Goal: Information Seeking & Learning: Learn about a topic

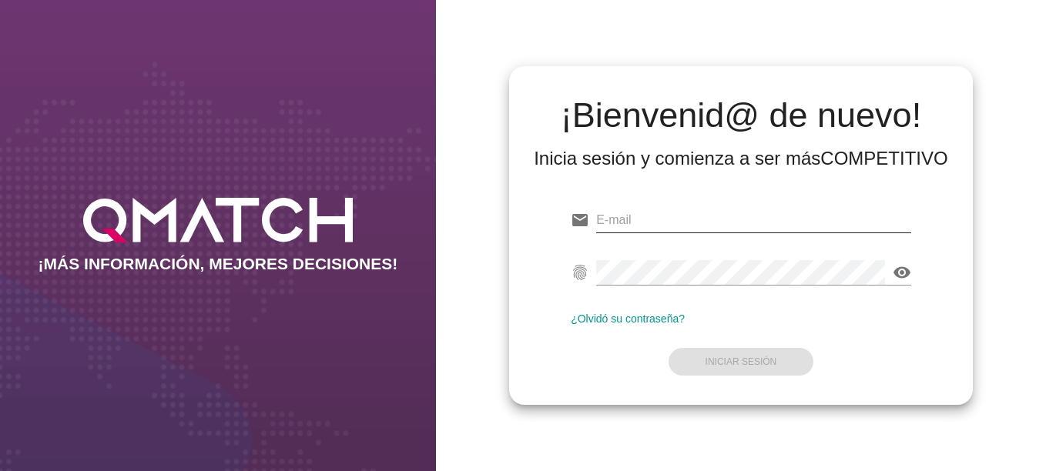
click at [714, 230] on input "email" at bounding box center [753, 220] width 315 height 25
paste input "[EMAIL_ADDRESS][DOMAIN_NAME]"
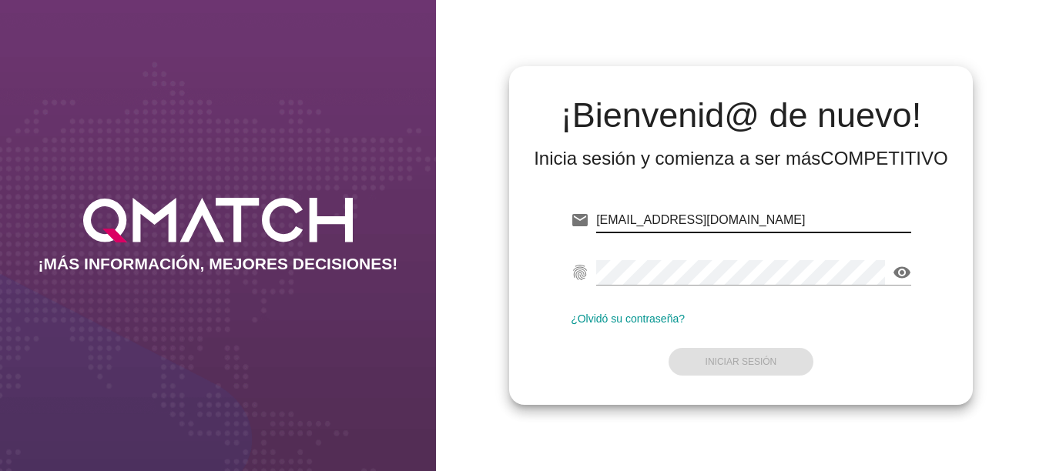
type input "[EMAIL_ADDRESS][DOMAIN_NAME]"
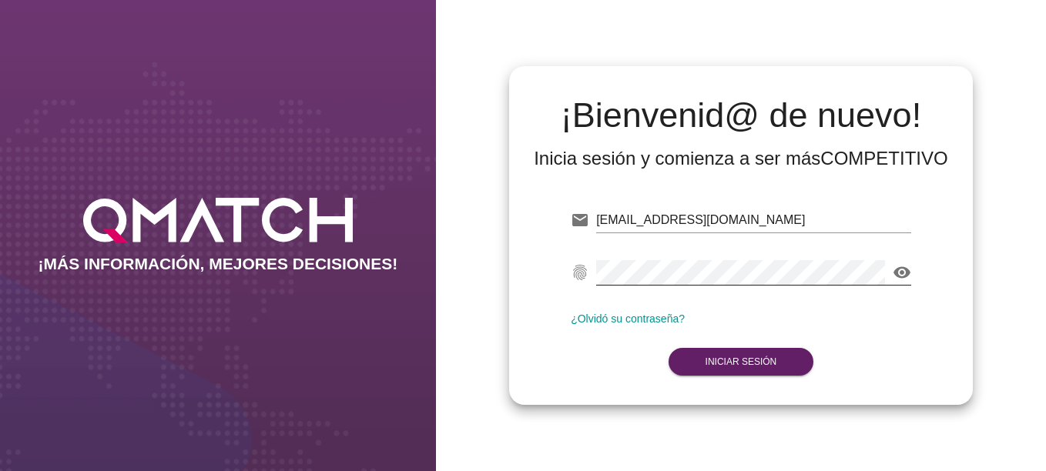
click at [907, 272] on div "email [EMAIL_ADDRESS][DOMAIN_NAME] fingerprint visibility ¿Olvidó su contraseña…" at bounding box center [740, 287] width 439 height 209
click at [900, 271] on icon "visibility" at bounding box center [902, 272] width 18 height 18
click at [746, 364] on strong "Iniciar Sesión" at bounding box center [741, 362] width 72 height 11
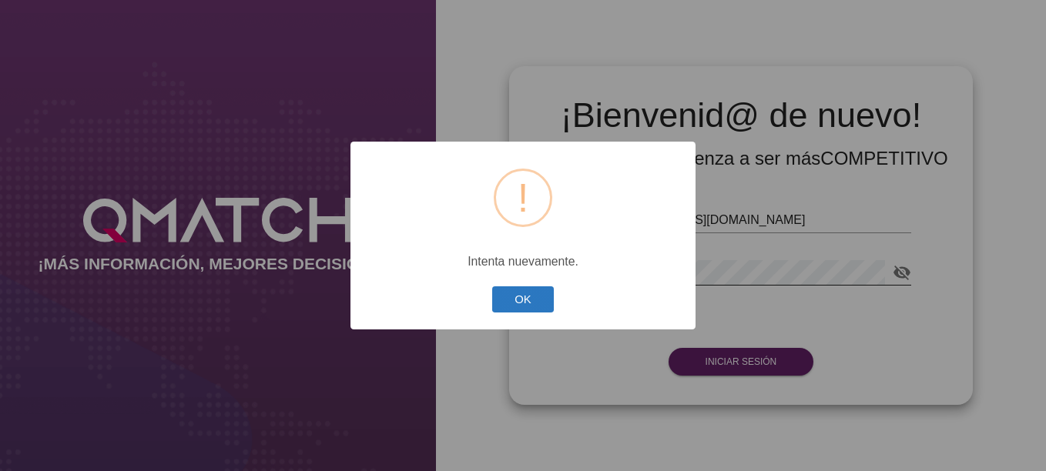
click at [537, 310] on button "OK" at bounding box center [523, 300] width 62 height 27
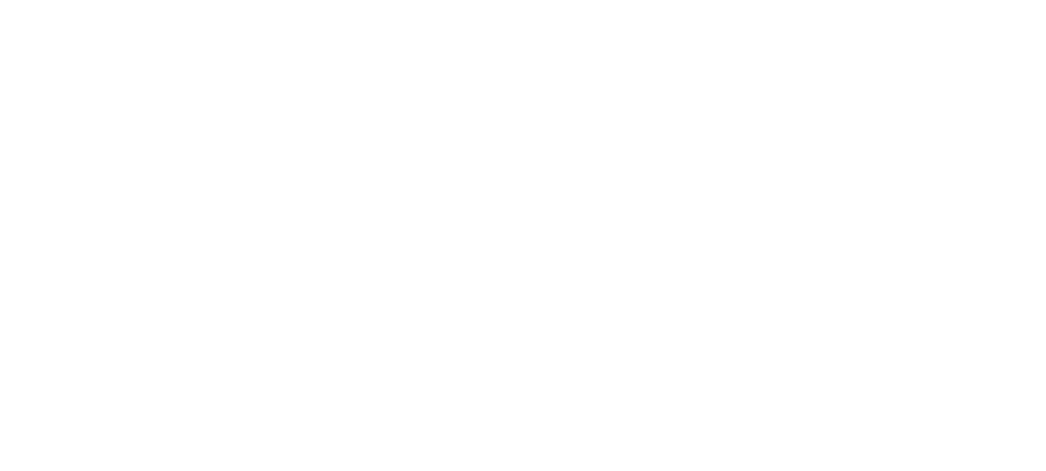
click at [737, 367] on strong "Iniciar Sesión" at bounding box center [741, 362] width 72 height 11
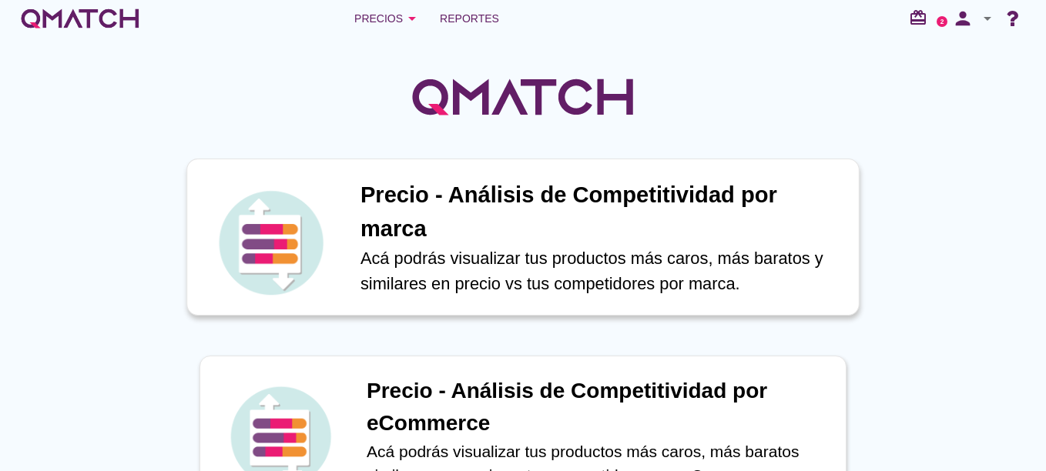
click at [479, 246] on p "Acá podrás visualizar tus productos más caros, más baratos y similares en preci…" at bounding box center [601, 271] width 482 height 51
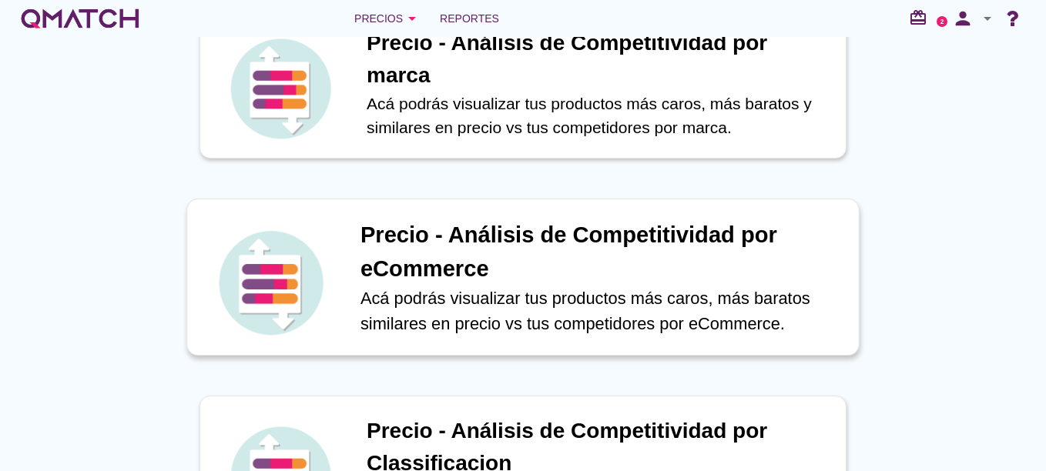
click at [598, 282] on h1 "Precio - Análisis de Competitividad por eCommerce" at bounding box center [601, 252] width 482 height 67
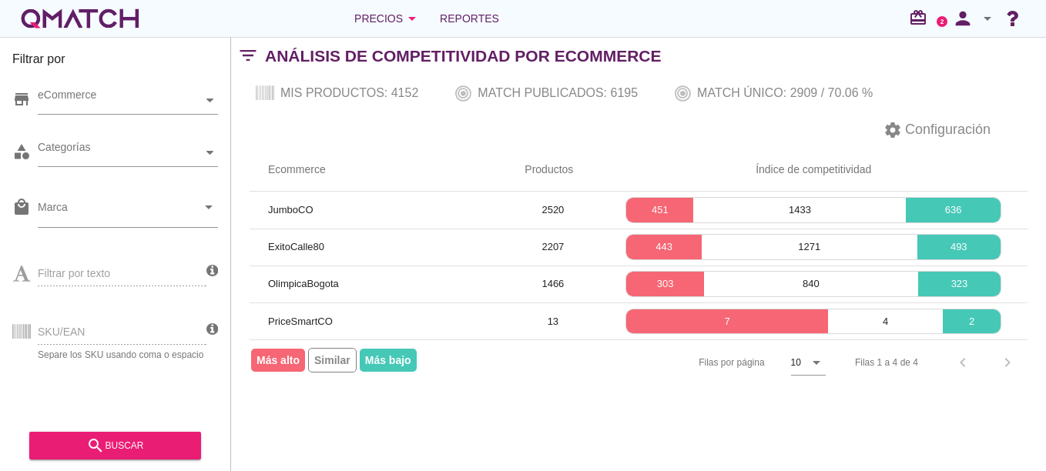
click at [90, 82] on div "store eCommerce" at bounding box center [115, 104] width 206 height 46
drag, startPoint x: 103, startPoint y: 94, endPoint x: 130, endPoint y: 98, distance: 27.2
click at [104, 94] on div "eCommerce" at bounding box center [120, 100] width 165 height 16
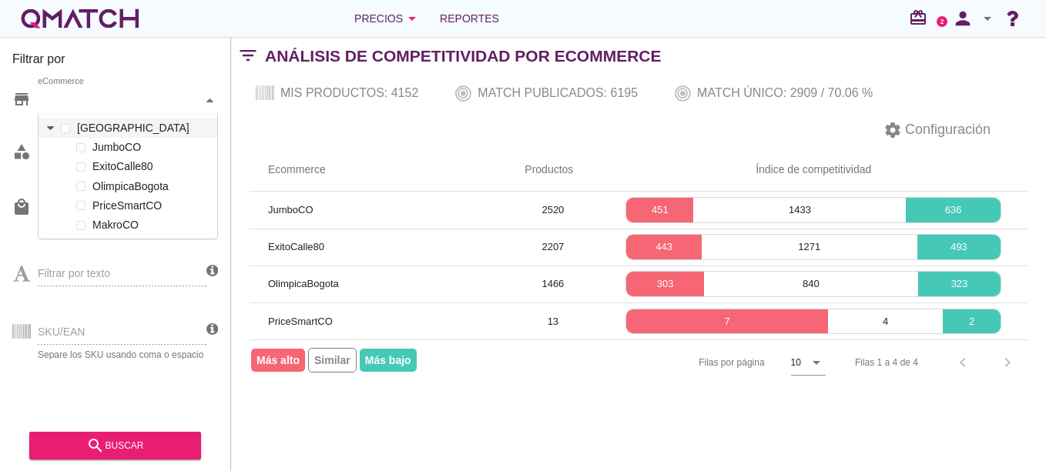
click at [51, 127] on icon at bounding box center [50, 128] width 7 height 4
click at [84, 147] on span at bounding box center [80, 147] width 9 height 9
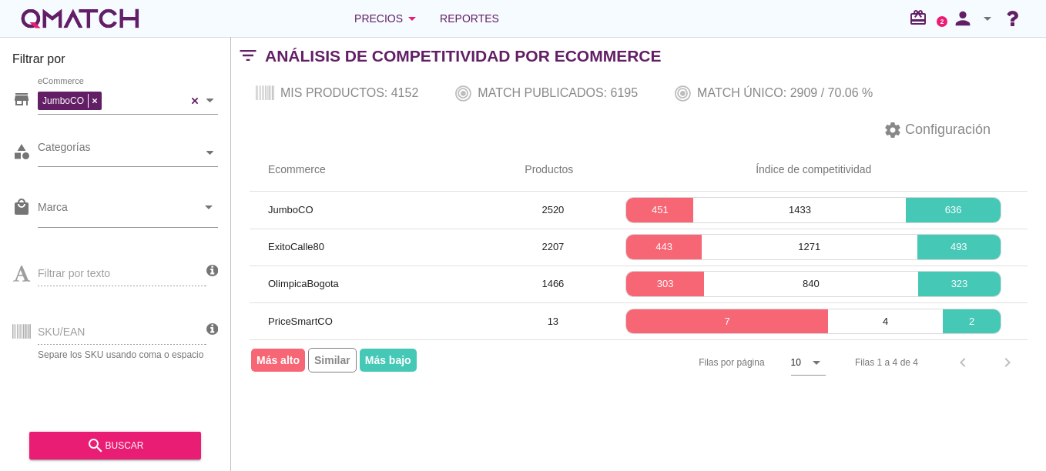
click at [153, 266] on div "Filtrar por texto" at bounding box center [109, 272] width 194 height 59
click at [110, 152] on div "Categorías" at bounding box center [120, 153] width 165 height 16
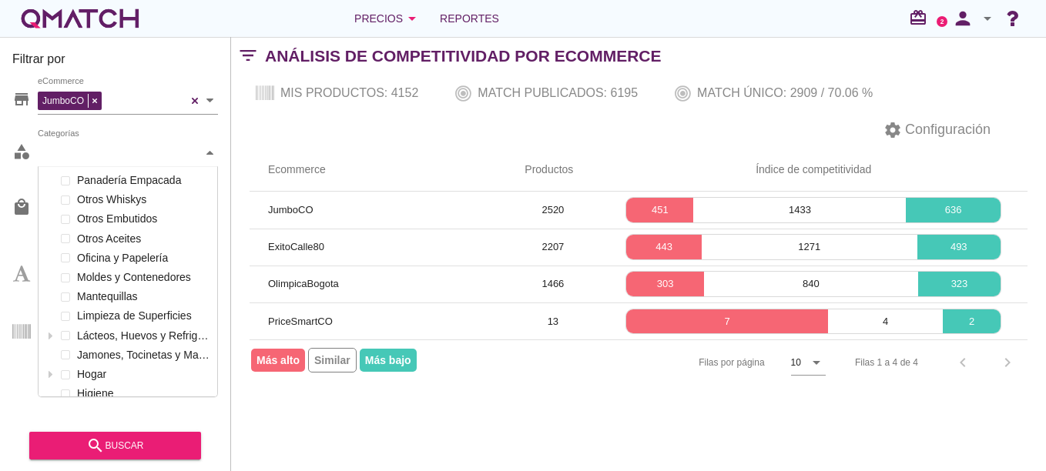
scroll to position [230, 179]
click at [69, 176] on div at bounding box center [65, 180] width 15 height 19
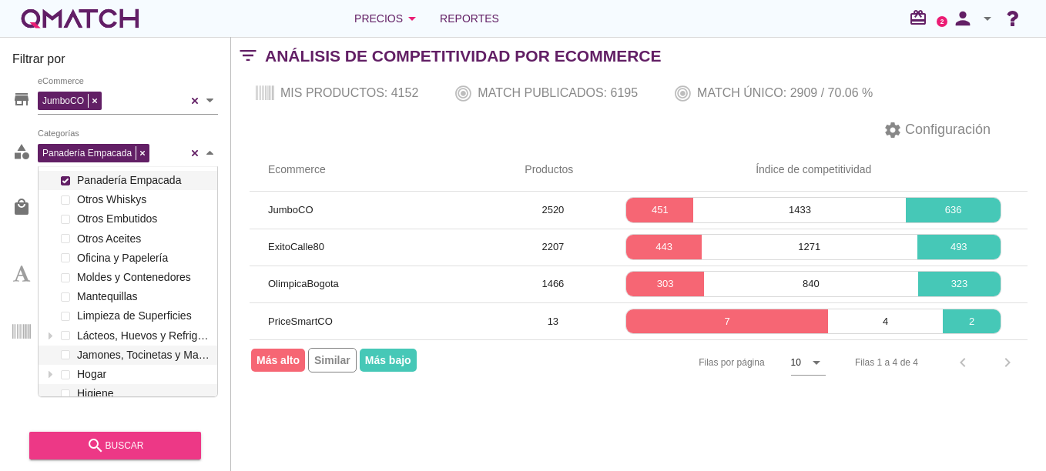
click at [139, 447] on div "search buscar" at bounding box center [115, 446] width 147 height 18
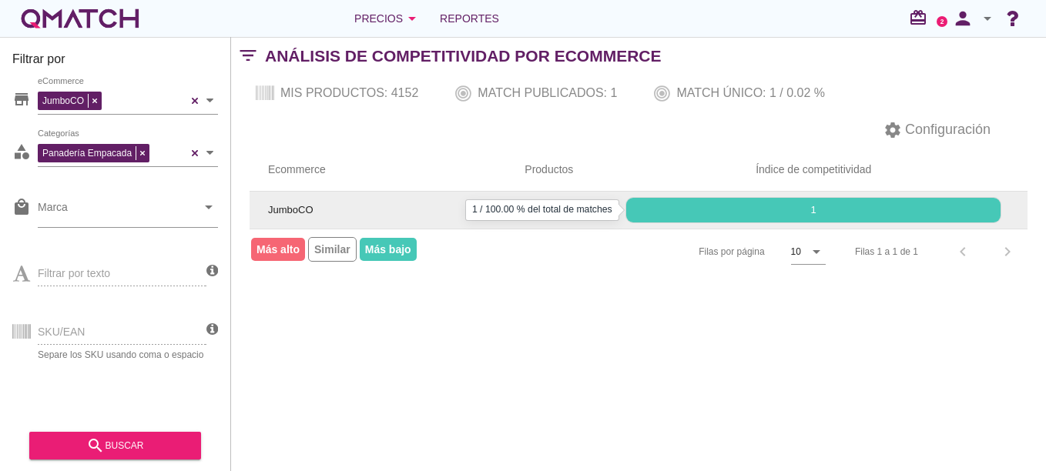
click at [768, 208] on p "1" at bounding box center [813, 210] width 374 height 15
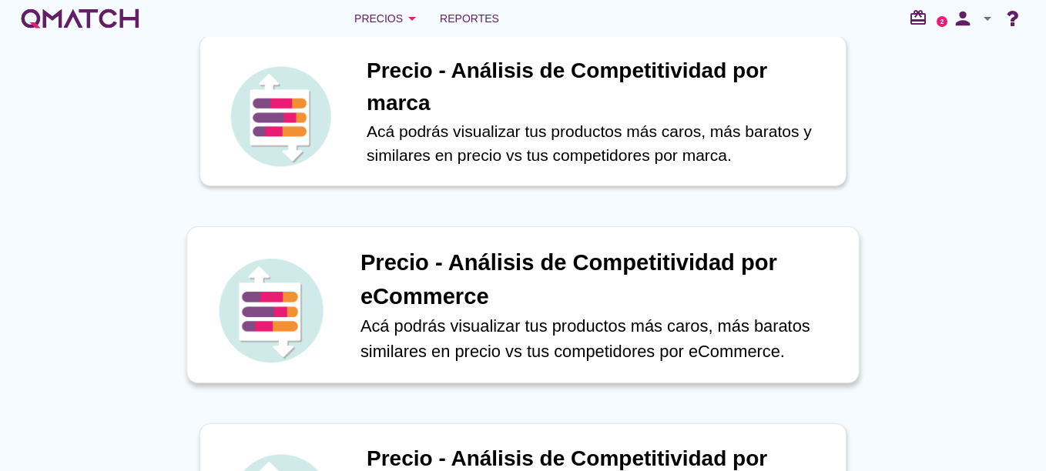
scroll to position [154, 0]
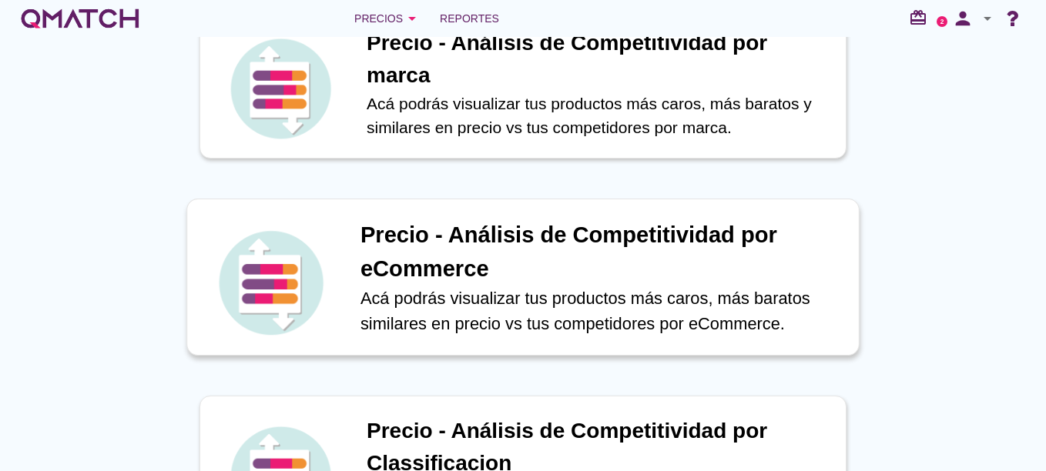
click at [416, 296] on p "Acá podrás visualizar tus productos más caros, más baratos similares en precio …" at bounding box center [601, 311] width 482 height 51
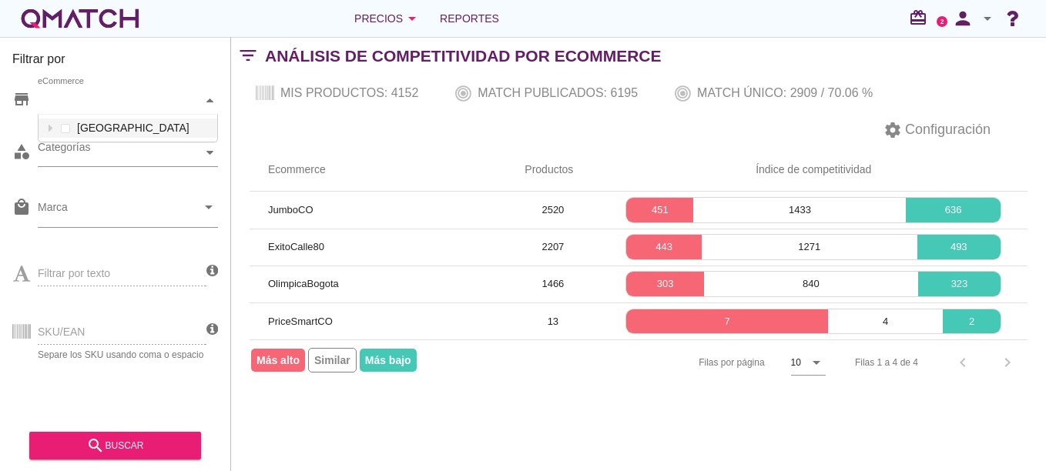
scroll to position [27, 179]
click at [152, 98] on div "eCommerce" at bounding box center [120, 100] width 165 height 16
click at [52, 126] on icon at bounding box center [50, 128] width 7 height 7
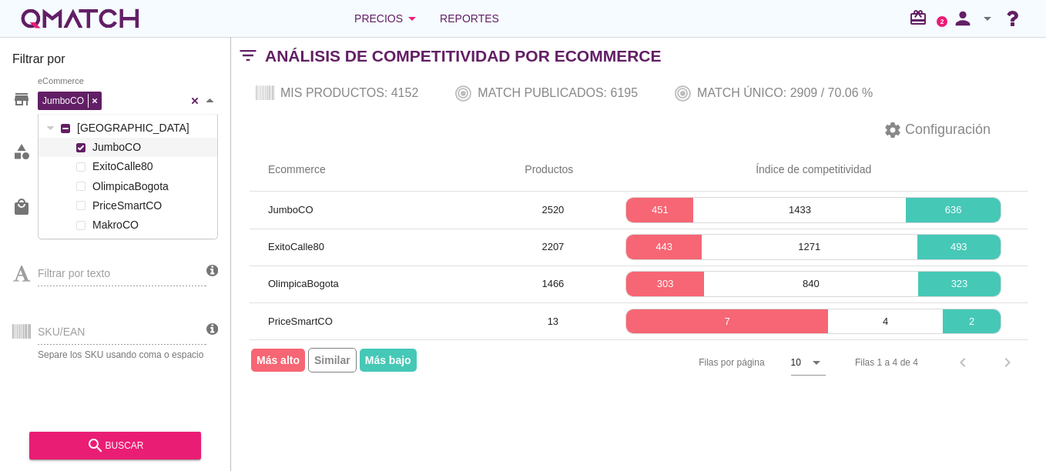
click at [86, 149] on div at bounding box center [80, 147] width 15 height 19
click at [325, 429] on div "Filtrar por store JumboCO eCommerce [GEOGRAPHIC_DATA] JumboCO ExitoCalle80 Olim…" at bounding box center [638, 254] width 815 height 434
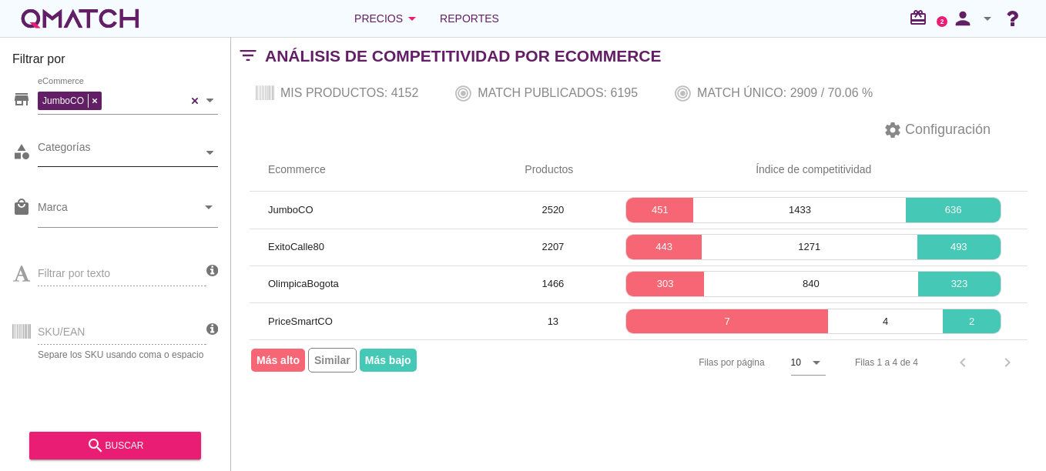
click at [133, 150] on div "Categorías" at bounding box center [120, 153] width 165 height 16
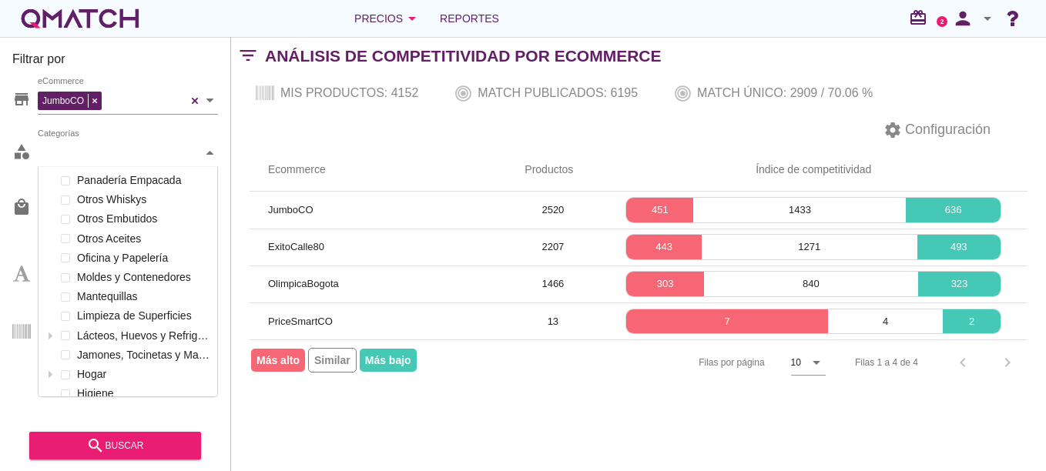
scroll to position [230, 179]
click at [63, 260] on span at bounding box center [65, 258] width 6 height 6
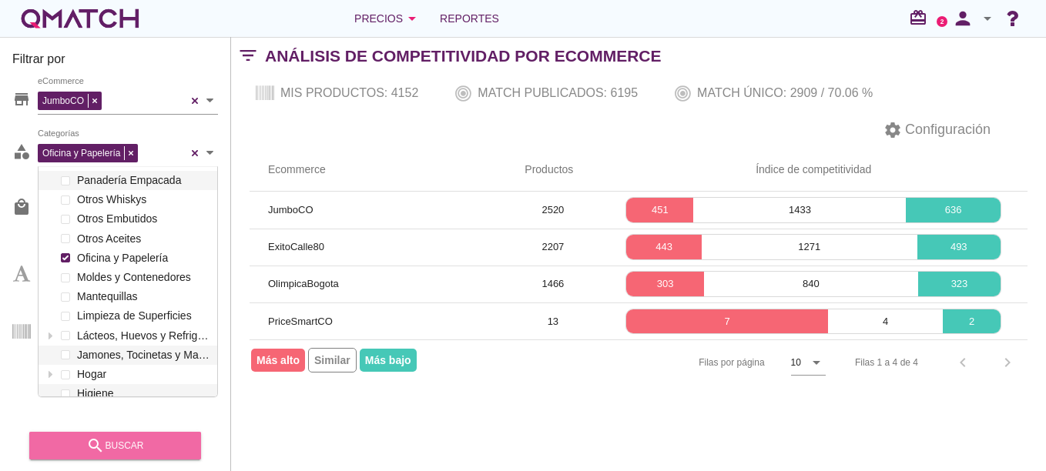
click at [127, 434] on button "search buscar" at bounding box center [115, 446] width 172 height 28
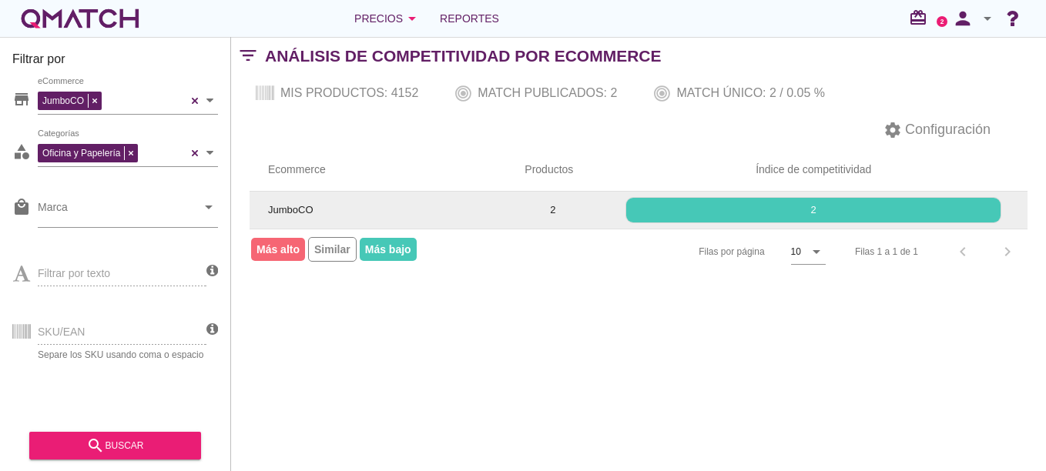
click at [350, 212] on td "JumboCO" at bounding box center [378, 210] width 256 height 37
click at [672, 213] on p "2" at bounding box center [813, 210] width 374 height 15
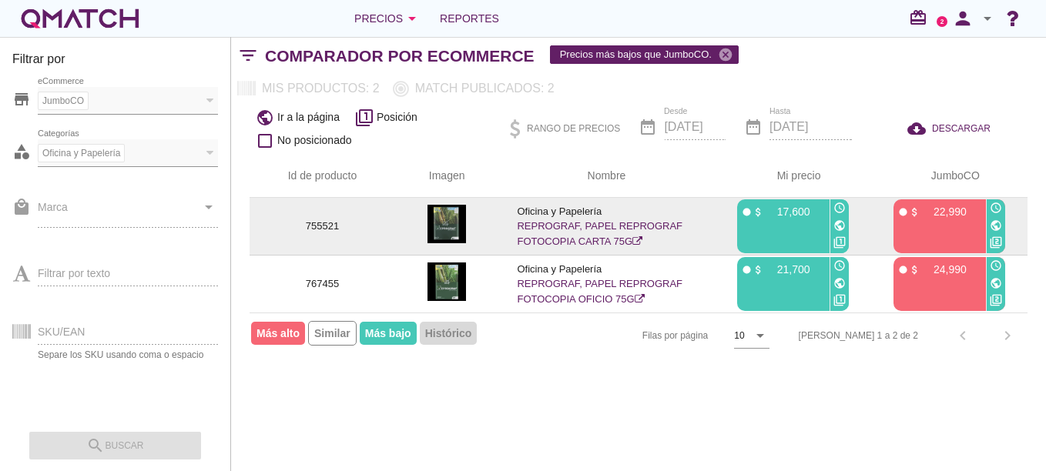
drag, startPoint x: 779, startPoint y: 216, endPoint x: 811, endPoint y: 210, distance: 32.8
click at [811, 210] on div "fiber_manual_record attach_money 17,600" at bounding box center [782, 210] width 82 height 15
drag, startPoint x: 811, startPoint y: 210, endPoint x: 968, endPoint y: 213, distance: 157.2
click at [968, 213] on div "fiber_manual_record attach_money 22,990" at bounding box center [938, 210] width 82 height 15
drag, startPoint x: 343, startPoint y: 223, endPoint x: 302, endPoint y: 225, distance: 40.8
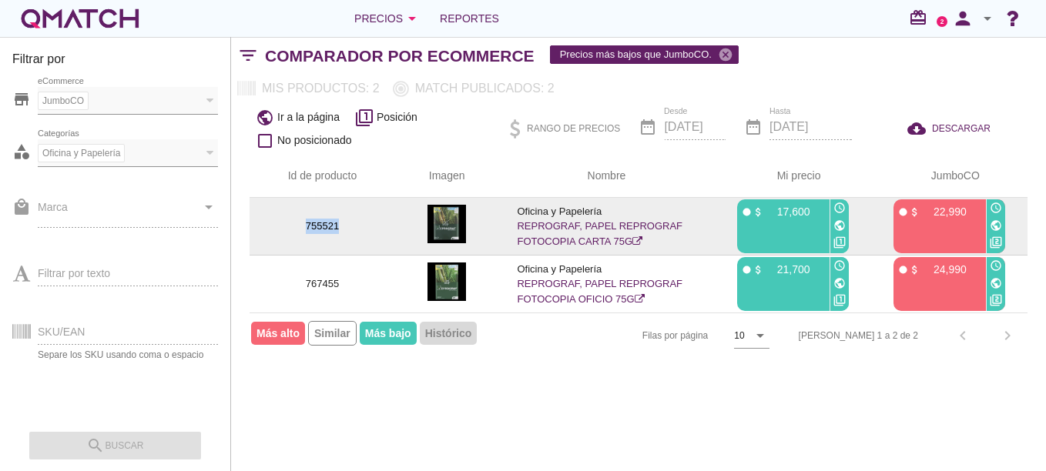
click at [302, 225] on p "755521" at bounding box center [322, 226] width 109 height 15
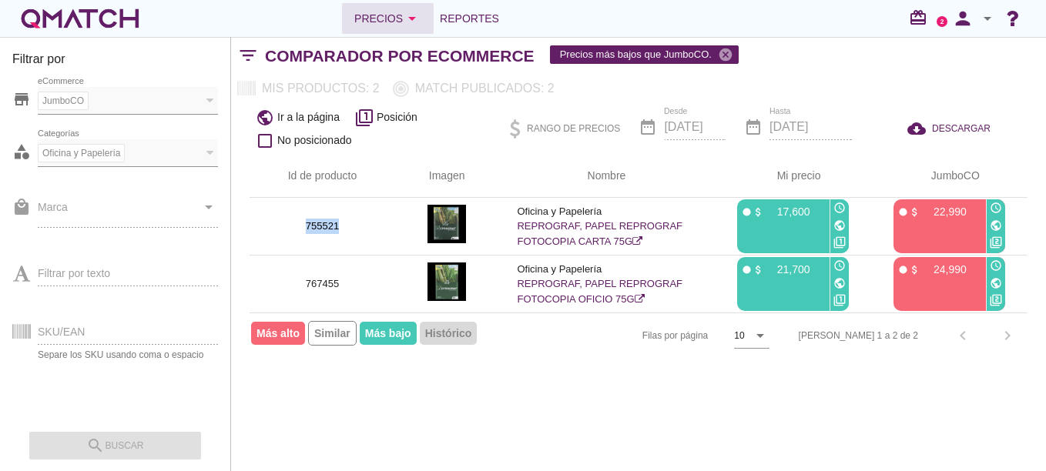
copy p "755521"
